Goal: Ask a question

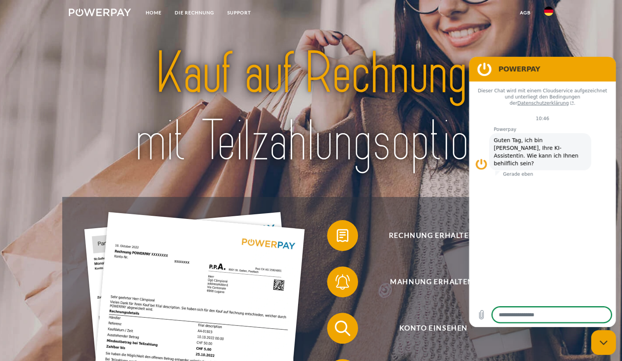
click at [606, 340] on icon "Messaging-Fenster schließen" at bounding box center [603, 342] width 8 height 5
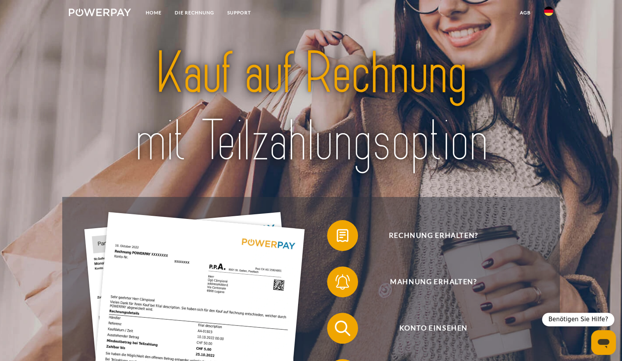
click at [584, 318] on div "Benötigen Sie Hilfe?" at bounding box center [578, 320] width 72 height 14
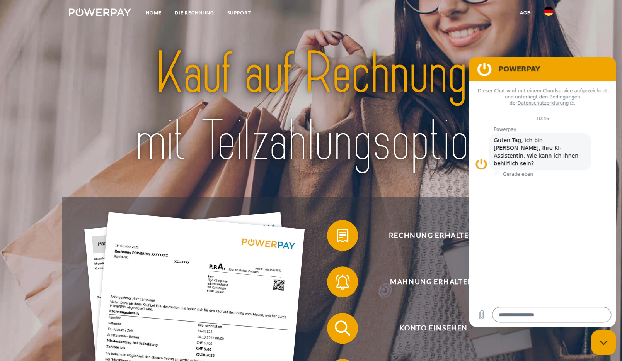
drag, startPoint x: 607, startPoint y: 346, endPoint x: 1171, endPoint y: 654, distance: 642.7
click at [607, 346] on div "Messaging-Fenster schließen" at bounding box center [602, 342] width 23 height 23
type textarea "*"
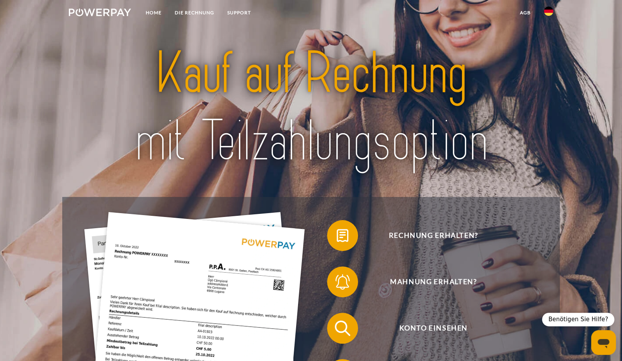
type textarea "*"
click at [610, 346] on div "Messaging-Fenster öffnen" at bounding box center [602, 342] width 23 height 23
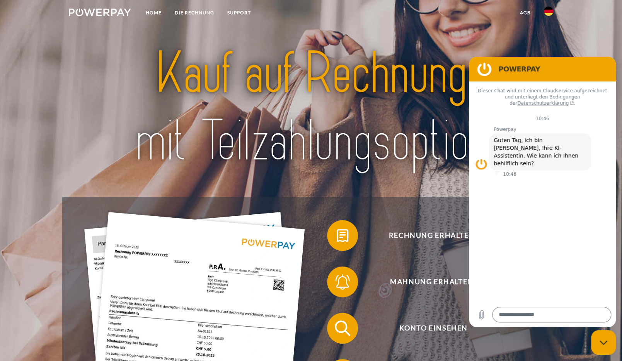
click at [605, 340] on div "Messaging-Fenster schließen" at bounding box center [602, 342] width 23 height 23
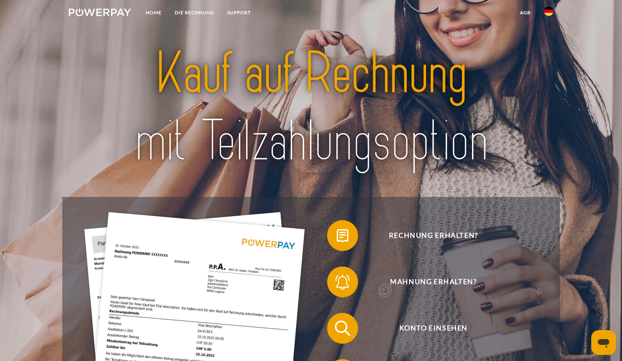
click at [598, 333] on div "Messaging-Fenster öffnen" at bounding box center [602, 342] width 23 height 23
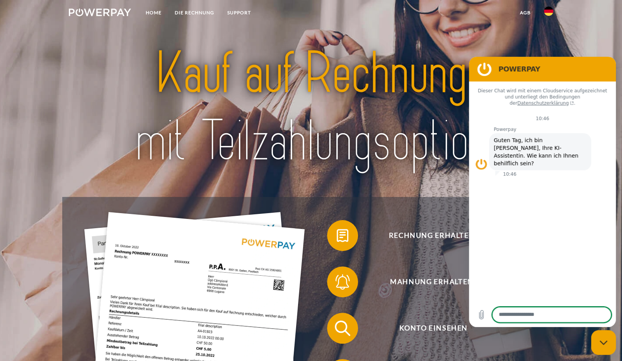
click at [601, 338] on div "Messaging-Fenster schließen" at bounding box center [602, 342] width 23 height 23
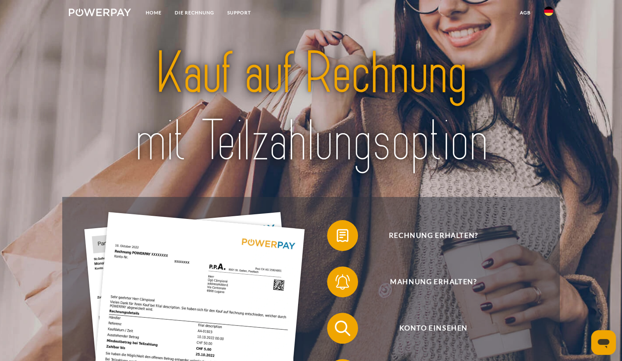
click at [369, 98] on img at bounding box center [311, 107] width 436 height 142
click at [595, 338] on div "Messaging-Fenster öffnen" at bounding box center [602, 342] width 23 height 23
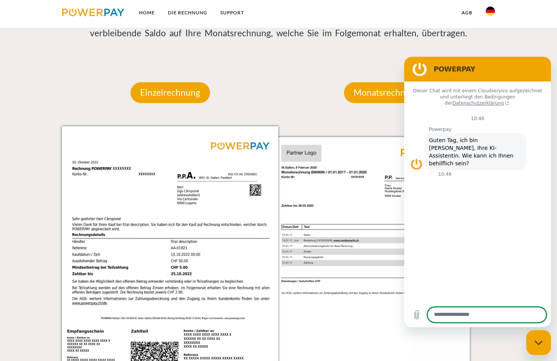
scroll to position [695, 0]
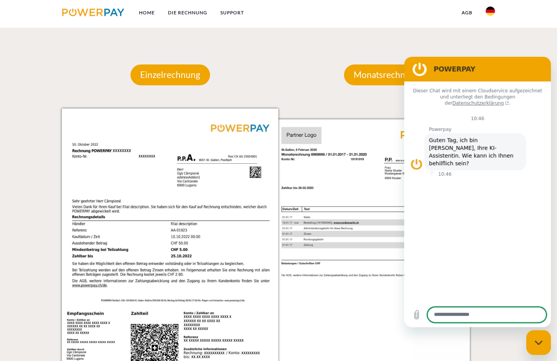
click at [534, 352] on div "Messaging-Fenster schließen" at bounding box center [538, 342] width 23 height 23
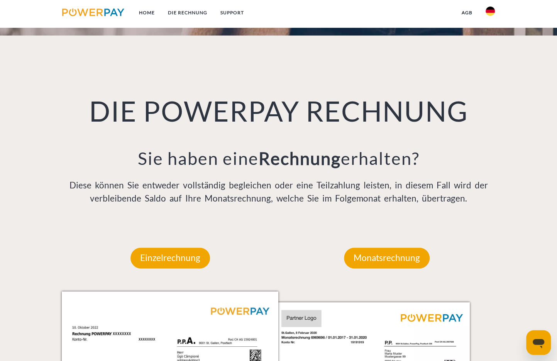
scroll to position [0, 0]
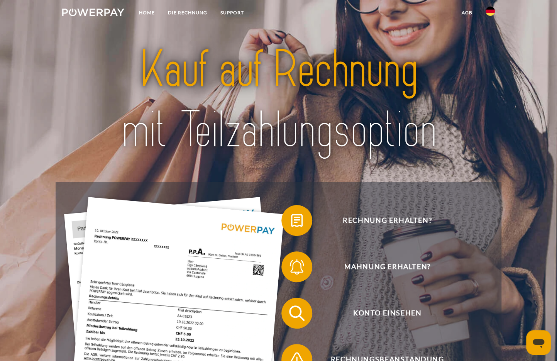
click at [540, 349] on icon "Messaging-Fenster öffnen" at bounding box center [539, 343] width 14 height 14
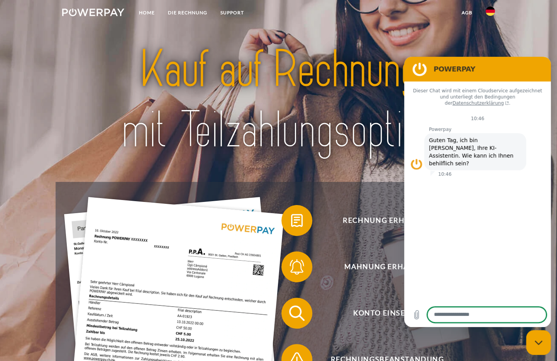
click at [535, 348] on div "Messaging-Fenster schließen" at bounding box center [538, 342] width 23 height 23
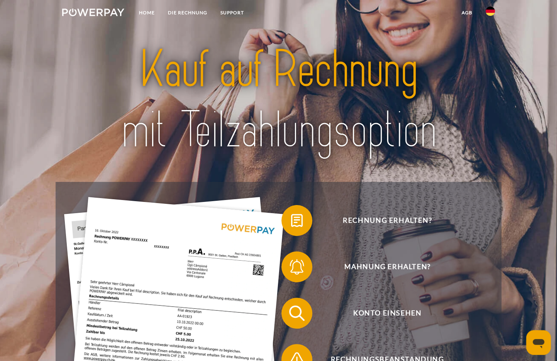
click at [535, 347] on icon "Messaging-Fenster öffnen" at bounding box center [539, 343] width 14 height 14
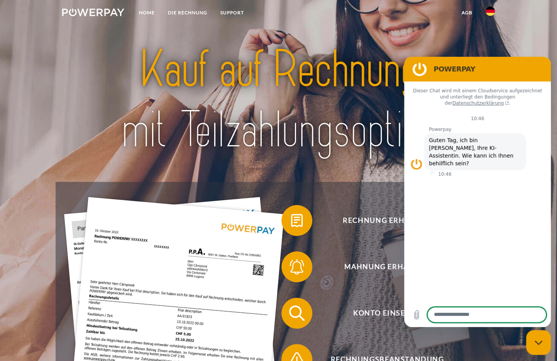
click at [534, 344] on div "Messaging-Fenster schließen" at bounding box center [538, 342] width 23 height 23
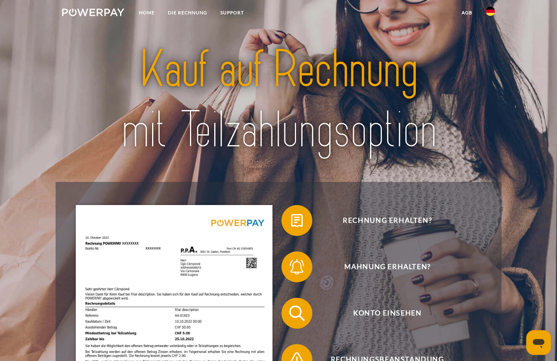
drag, startPoint x: 512, startPoint y: 302, endPoint x: 523, endPoint y: 319, distance: 19.8
drag, startPoint x: 523, startPoint y: 319, endPoint x: 538, endPoint y: 319, distance: 15.1
click at [538, 319] on header "Home DIE RECHNUNG SUPPORT" at bounding box center [278, 274] width 557 height 548
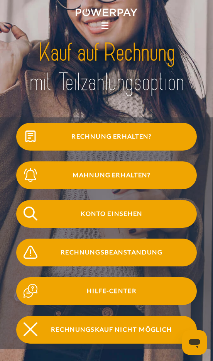
click at [200, 346] on icon "Messaging-Fenster öffnen" at bounding box center [195, 343] width 14 height 14
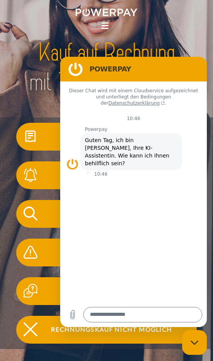
click at [199, 345] on div "Messaging-Fenster schließen" at bounding box center [194, 342] width 23 height 23
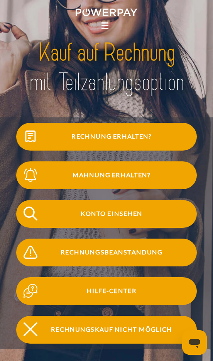
click at [189, 336] on icon "Messaging-Fenster öffnen" at bounding box center [195, 343] width 14 height 14
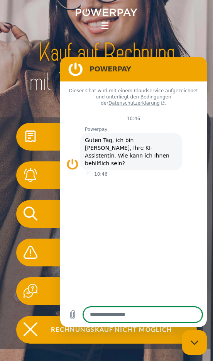
click at [189, 335] on div "Messaging-Fenster schließen" at bounding box center [194, 342] width 23 height 23
type textarea "*"
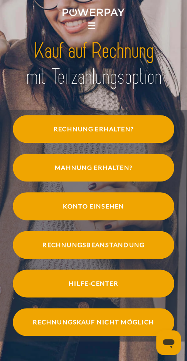
click at [151, 80] on img at bounding box center [93, 63] width 169 height 55
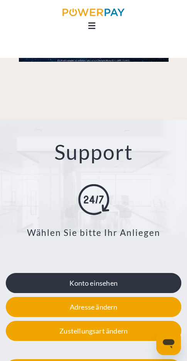
scroll to position [841, 0]
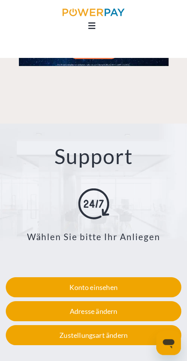
click at [169, 344] on icon "Messaging-Fenster öffnen" at bounding box center [169, 343] width 12 height 9
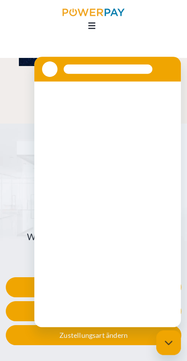
scroll to position [0, 0]
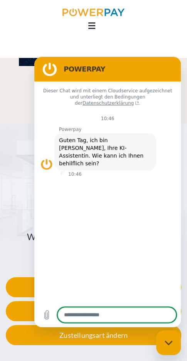
click at [169, 344] on icon "Messaging-Fenster schließen" at bounding box center [169, 342] width 8 height 4
type textarea "*"
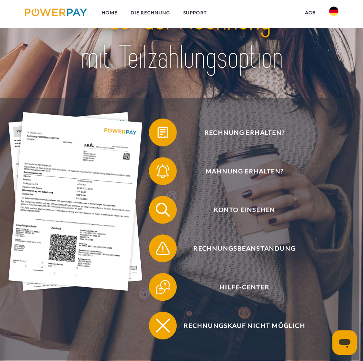
click at [352, 344] on div "Messaging-Fenster öffnen" at bounding box center [344, 342] width 23 height 23
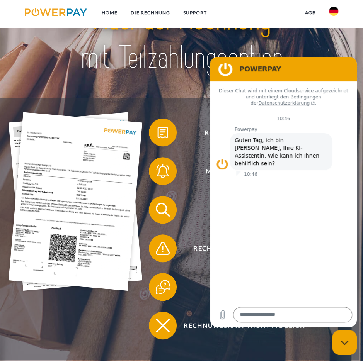
click at [350, 345] on div "Messaging-Fenster schließen" at bounding box center [344, 342] width 23 height 23
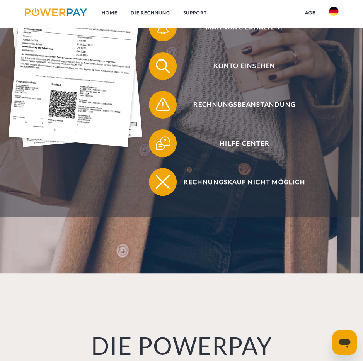
scroll to position [166, 0]
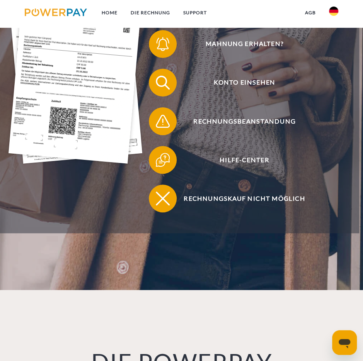
drag, startPoint x: 350, startPoint y: 337, endPoint x: 206, endPoint y: 294, distance: 150.4
click html
click at [342, 341] on icon "Messaging-Fenster öffnen" at bounding box center [344, 343] width 12 height 9
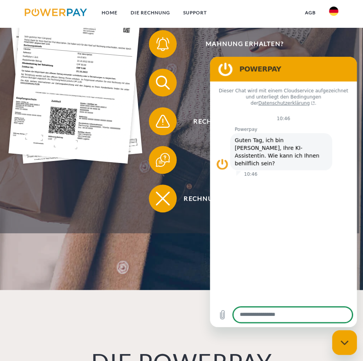
scroll to position [0, 0]
click at [346, 341] on icon "Messaging-Fenster schließen" at bounding box center [344, 342] width 8 height 5
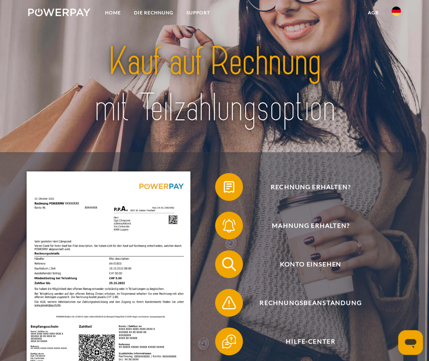
click at [362, 345] on icon "Messaging-Fenster öffnen" at bounding box center [411, 343] width 14 height 14
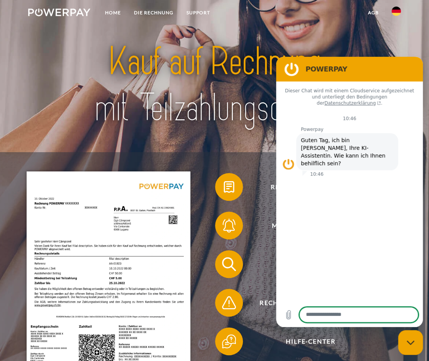
click at [362, 345] on div "Messaging-Fenster schließen" at bounding box center [410, 342] width 23 height 23
type textarea "*"
